Goal: Check status: Check status

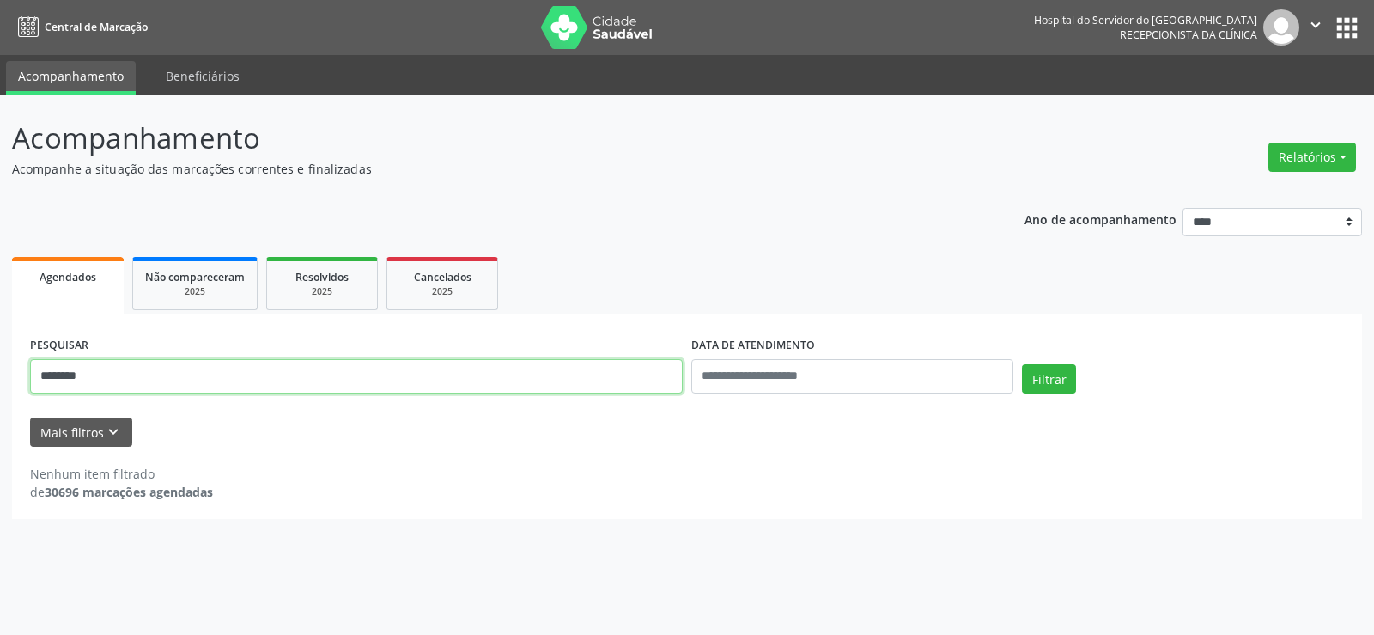
click at [253, 374] on input "*******" at bounding box center [356, 376] width 653 height 34
type input "*"
click at [1022, 364] on button "Filtrar" at bounding box center [1049, 378] width 54 height 29
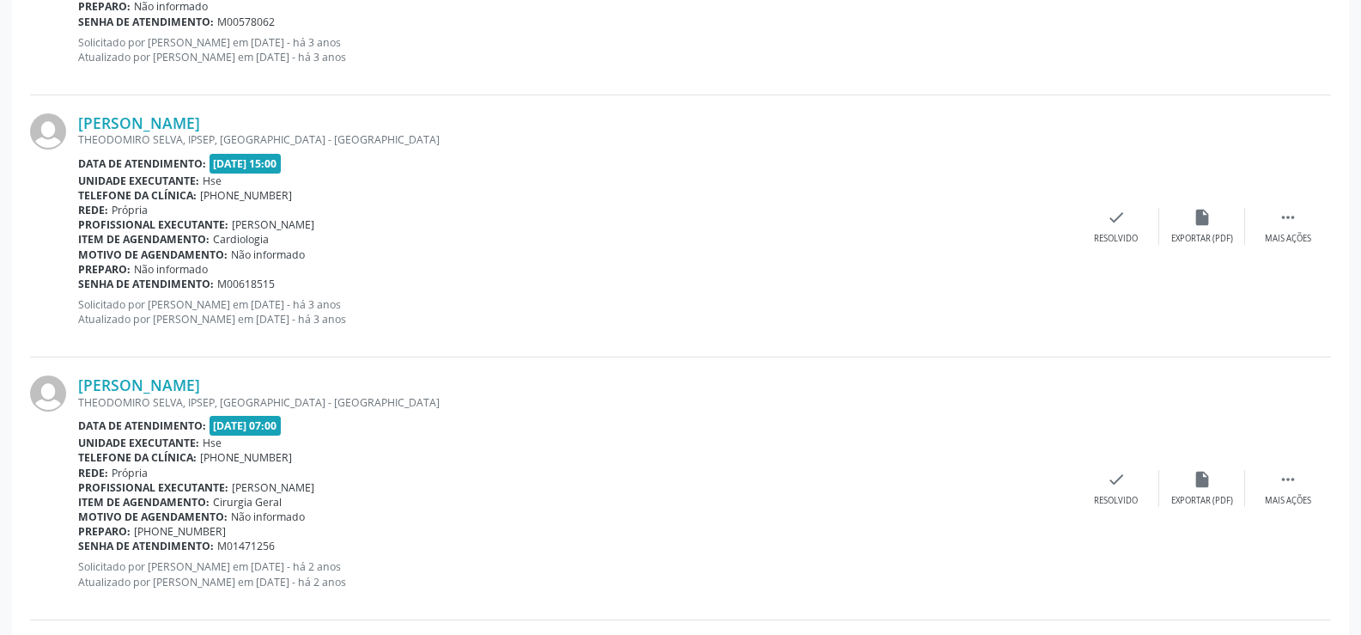
scroll to position [1221, 0]
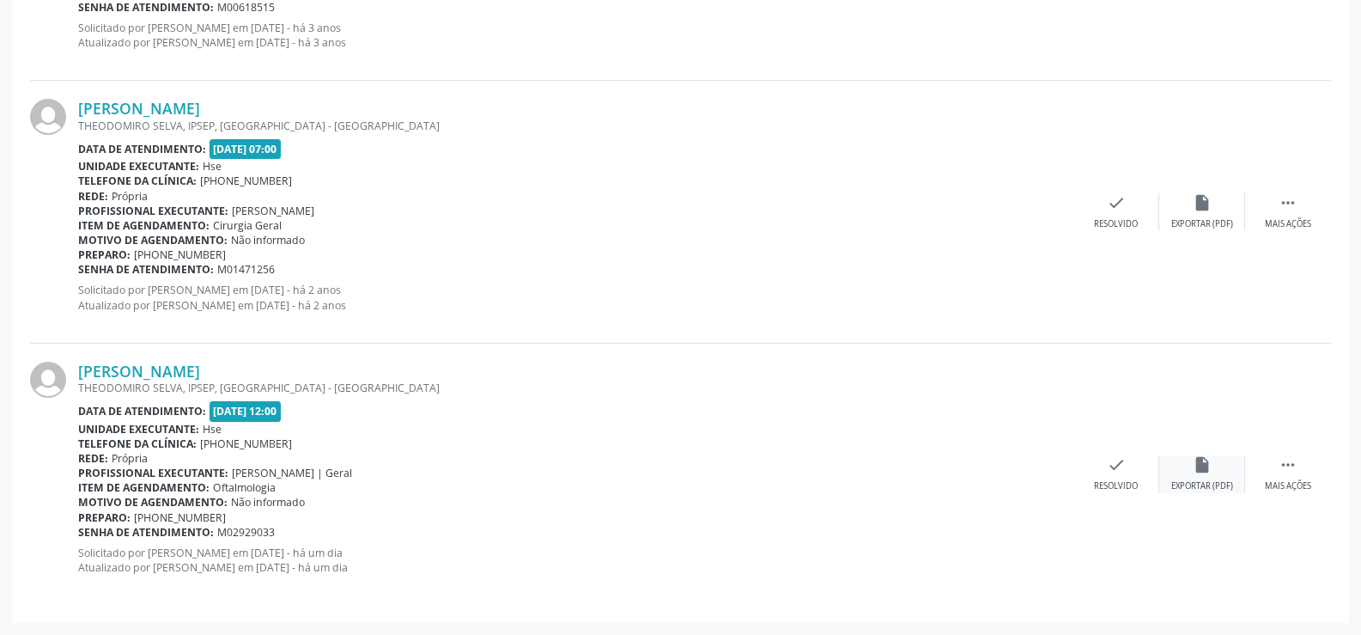
click at [1216, 486] on div "Exportar (PDF)" at bounding box center [1202, 486] width 62 height 12
click at [200, 362] on link "[PERSON_NAME]" at bounding box center [139, 371] width 122 height 19
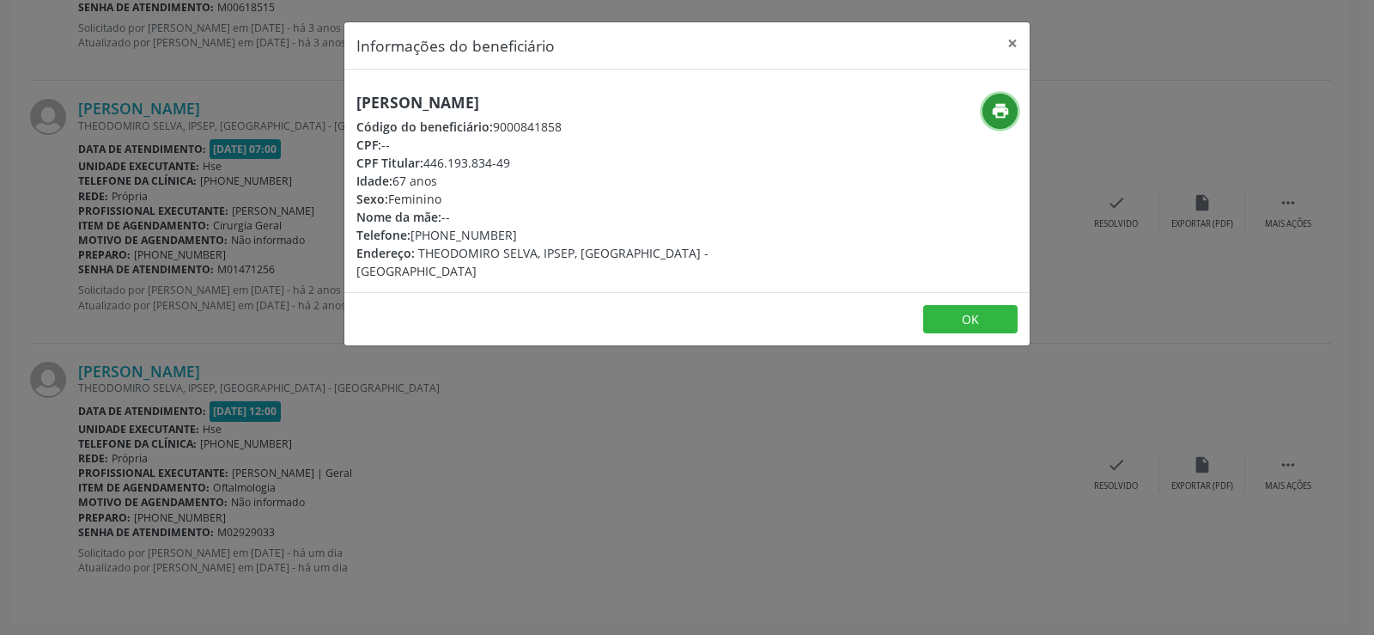
click at [1000, 113] on icon "print" at bounding box center [1000, 110] width 19 height 19
click at [1019, 55] on button "×" at bounding box center [1012, 43] width 34 height 42
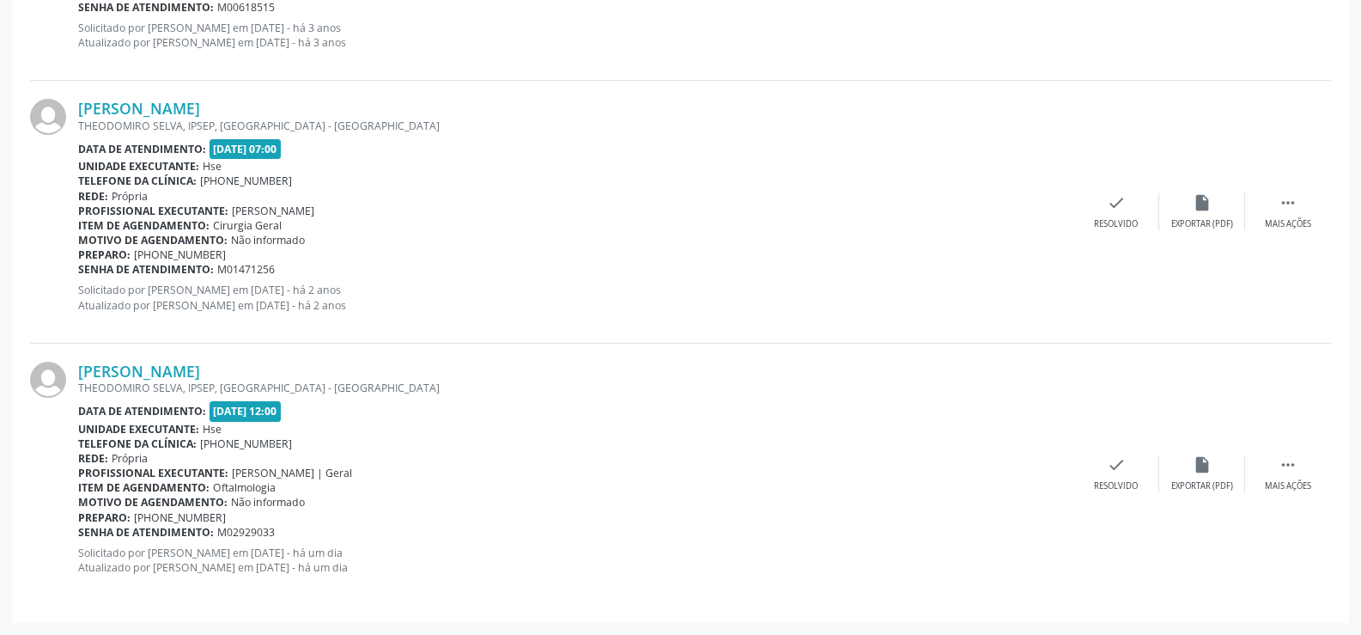
drag, startPoint x: 305, startPoint y: 373, endPoint x: 67, endPoint y: 374, distance: 237.9
click at [67, 374] on div "[PERSON_NAME] [PERSON_NAME], IPSEP, [GEOGRAPHIC_DATA] - PE Data de atendimento:…" at bounding box center [680, 474] width 1301 height 261
copy div "[PERSON_NAME]"
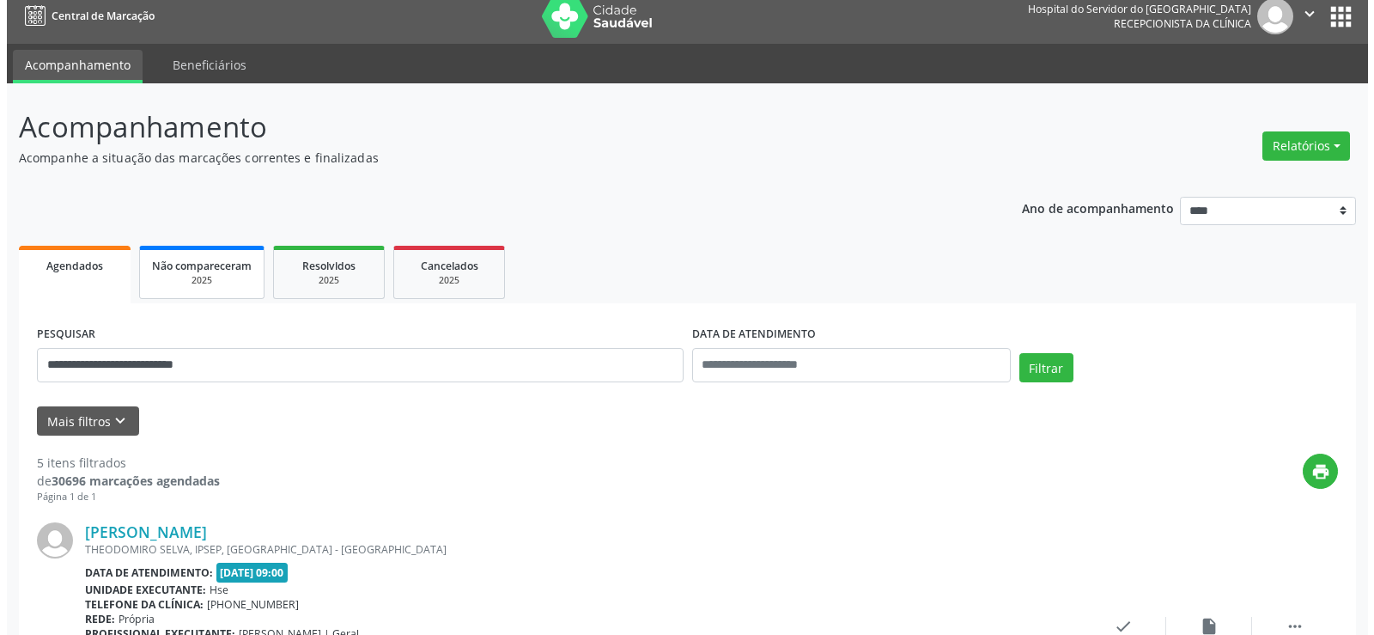
scroll to position [0, 0]
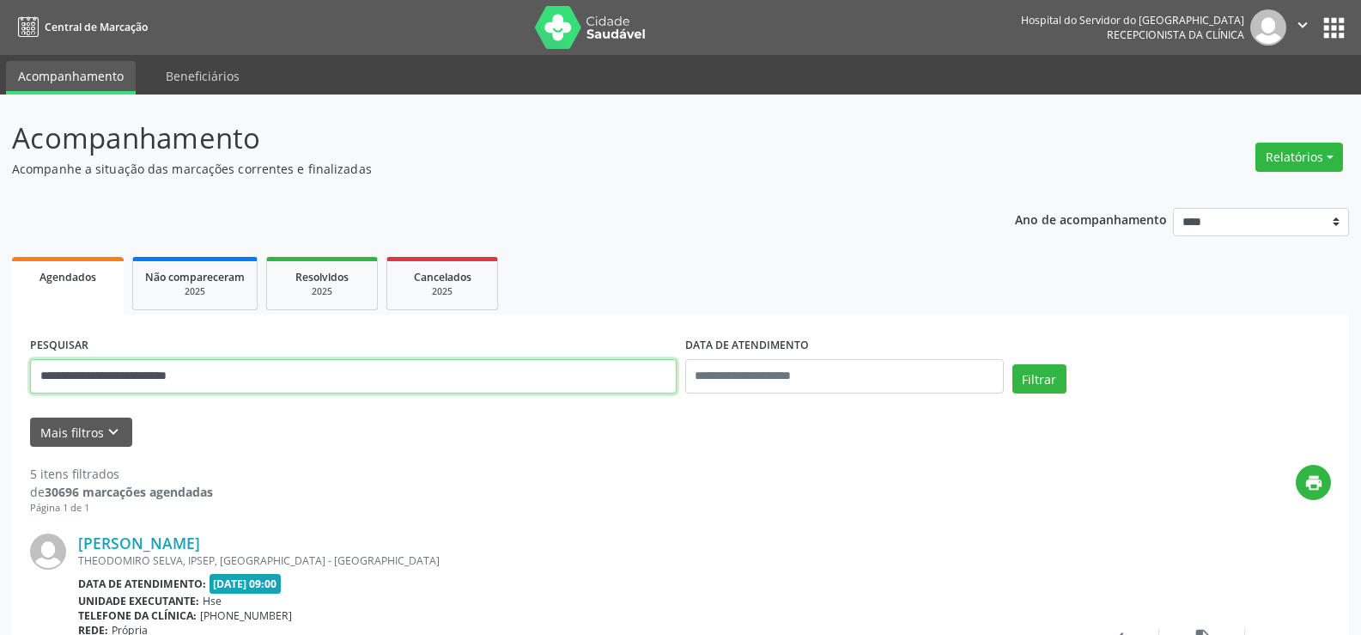
drag, startPoint x: 245, startPoint y: 372, endPoint x: 0, endPoint y: 378, distance: 244.8
paste input "text"
type input "**********"
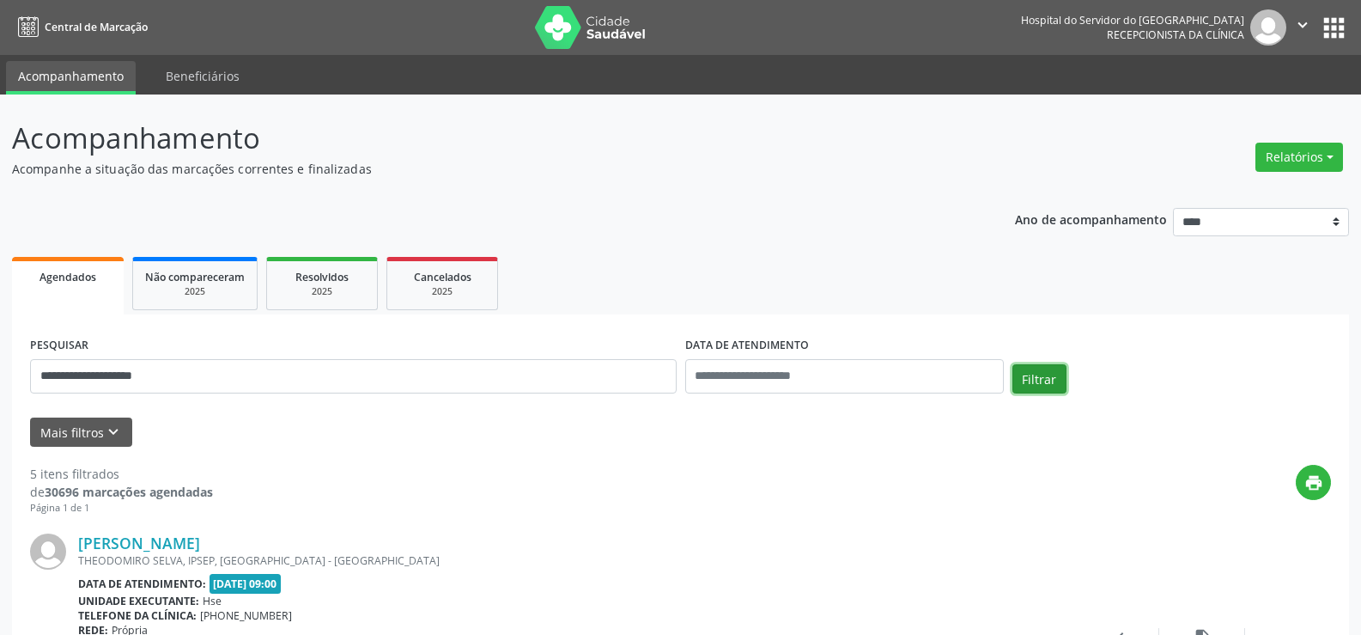
click at [1054, 378] on button "Filtrar" at bounding box center [1039, 378] width 54 height 29
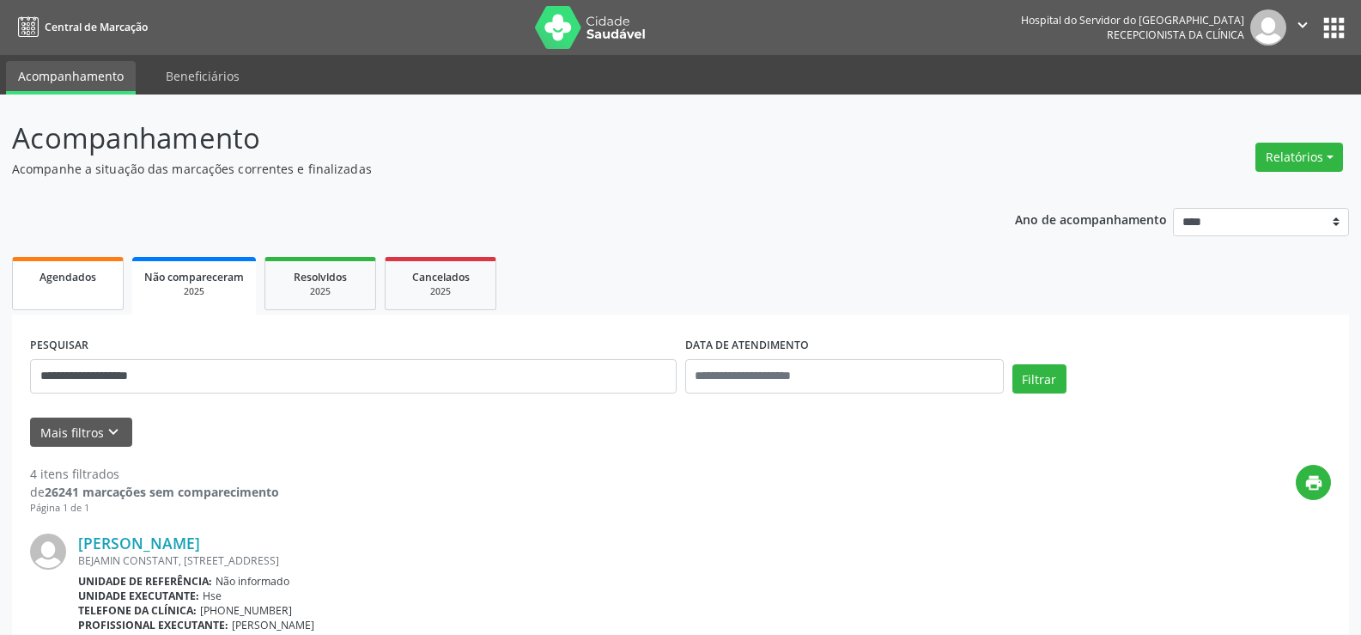
click at [76, 295] on link "Agendados" at bounding box center [68, 283] width 112 height 53
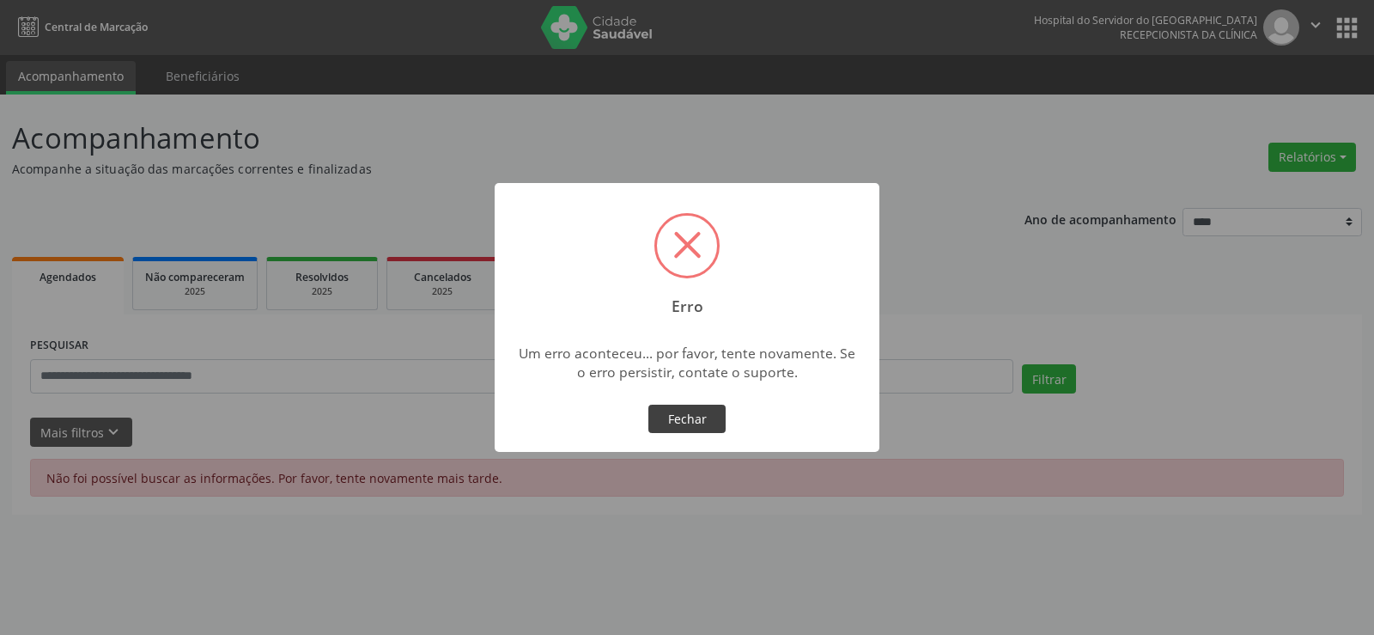
click at [710, 423] on button "Fechar" at bounding box center [686, 418] width 77 height 29
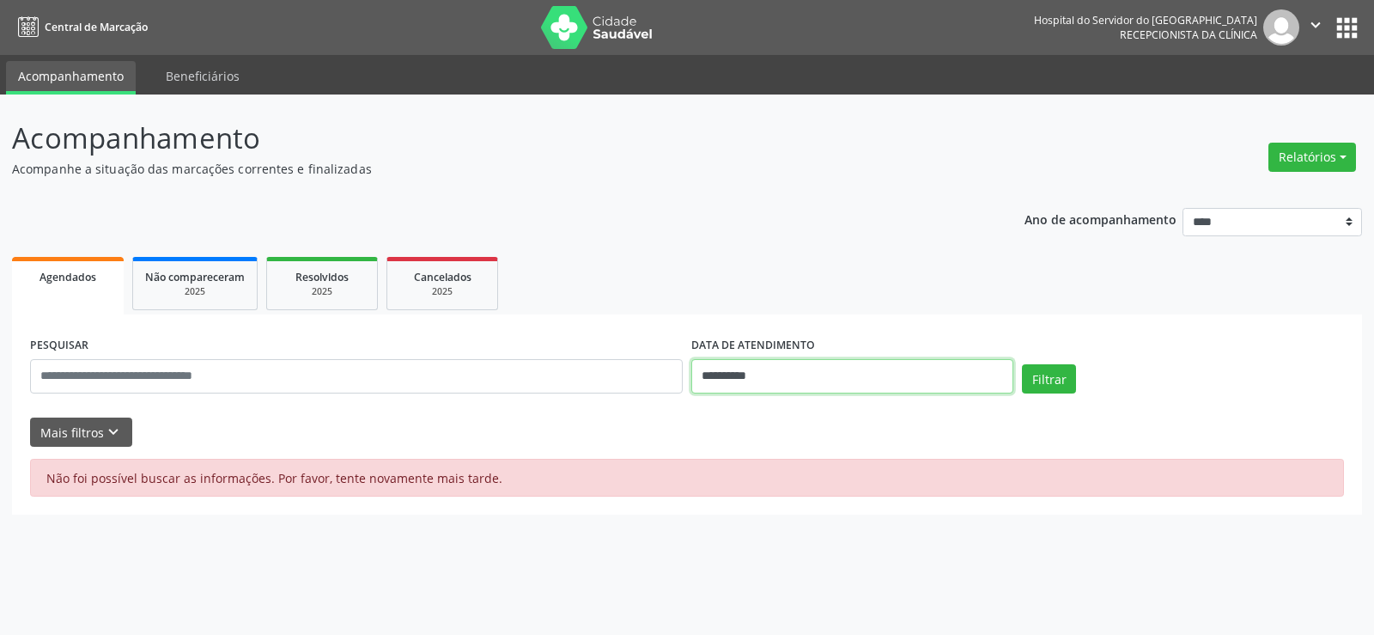
click at [931, 385] on input "**********" at bounding box center [852, 376] width 322 height 34
